Goal: Task Accomplishment & Management: Complete application form

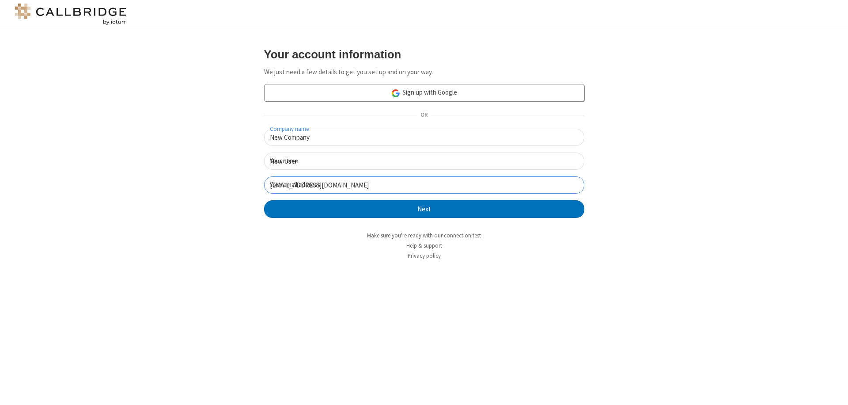
click button "Next" at bounding box center [424, 209] width 320 height 18
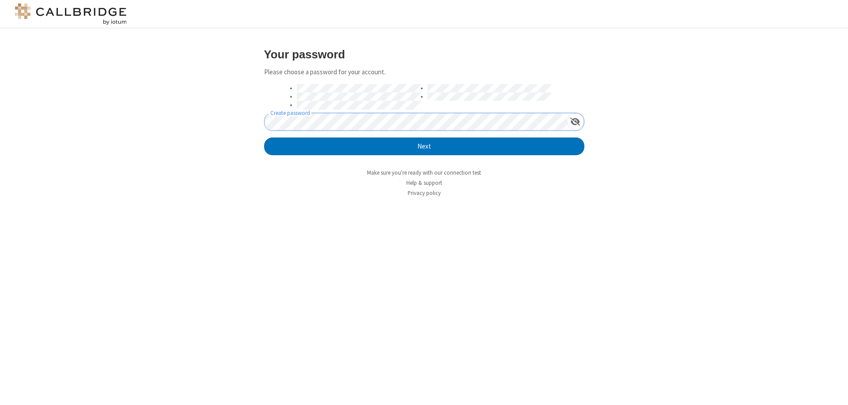
click button "Next" at bounding box center [424, 146] width 320 height 18
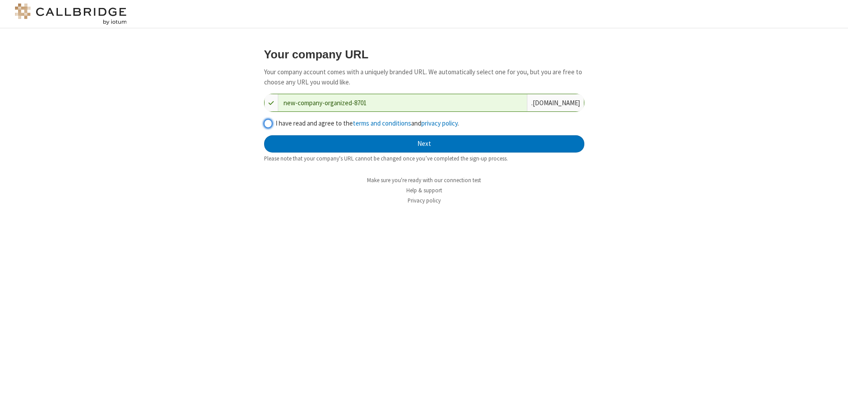
click at [268, 123] on input "I have read and agree to the terms and conditions and privacy policy ." at bounding box center [268, 123] width 8 height 9
checkbox input "true"
click at [424, 144] on button "Next" at bounding box center [424, 144] width 320 height 18
